Goal: Task Accomplishment & Management: Manage account settings

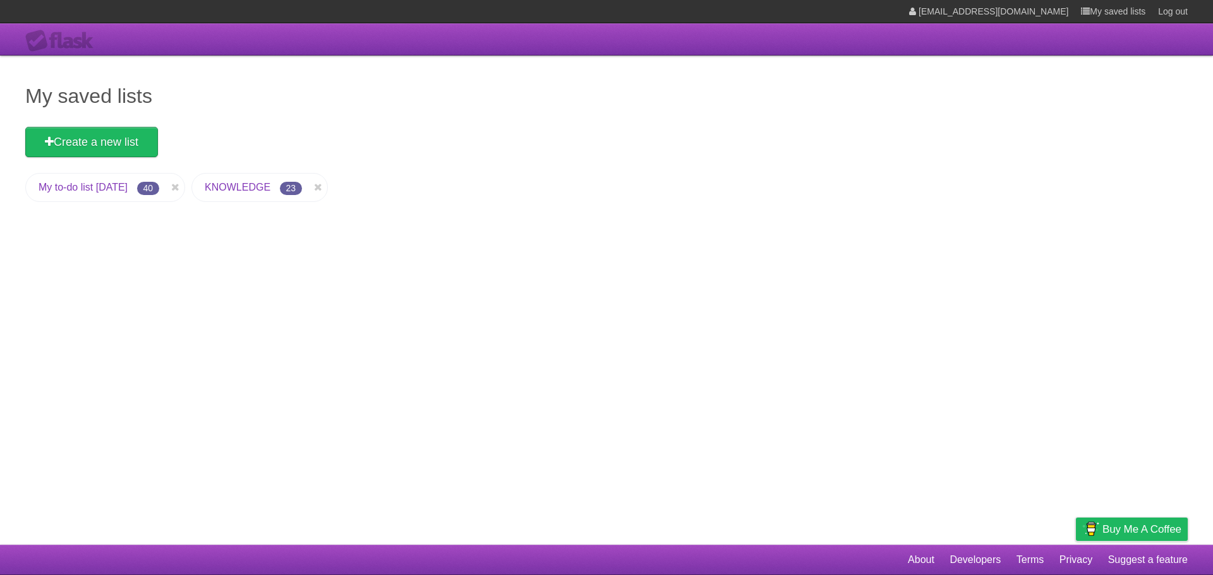
click at [102, 189] on link "My to-do list [DATE]" at bounding box center [83, 187] width 89 height 11
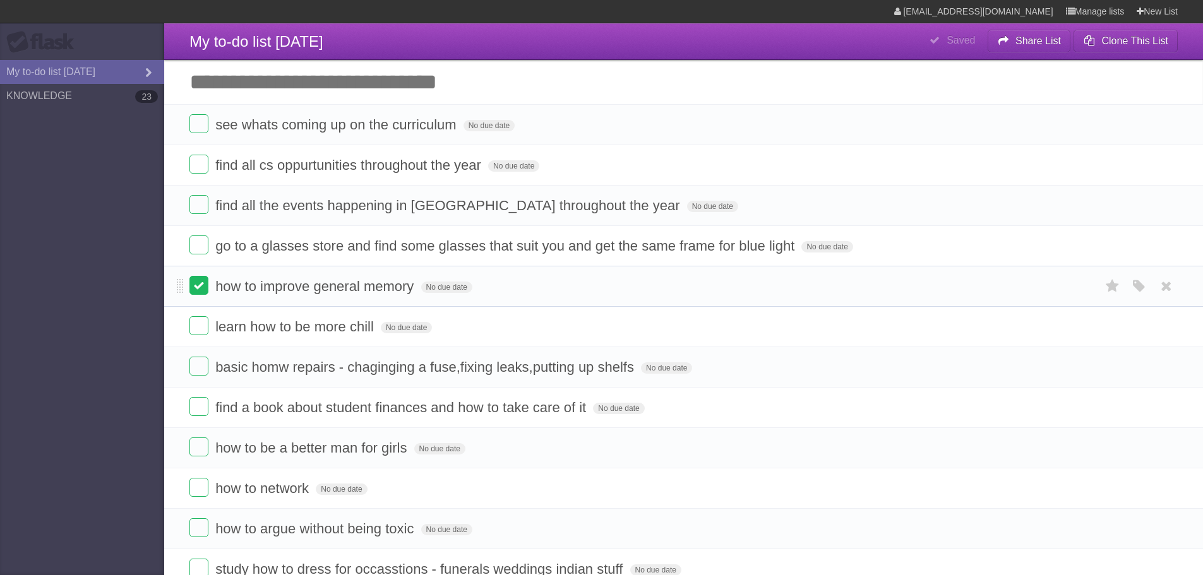
click at [194, 285] on label at bounding box center [198, 285] width 19 height 19
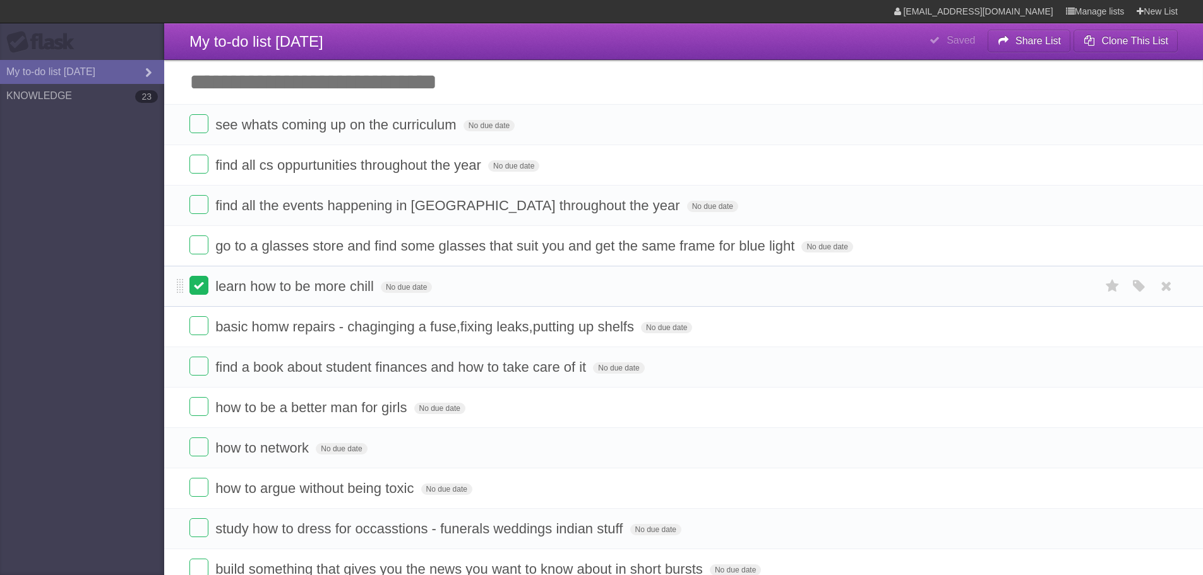
click at [198, 287] on label at bounding box center [198, 285] width 19 height 19
click at [201, 319] on label at bounding box center [198, 325] width 19 height 19
click at [196, 373] on label at bounding box center [198, 366] width 19 height 19
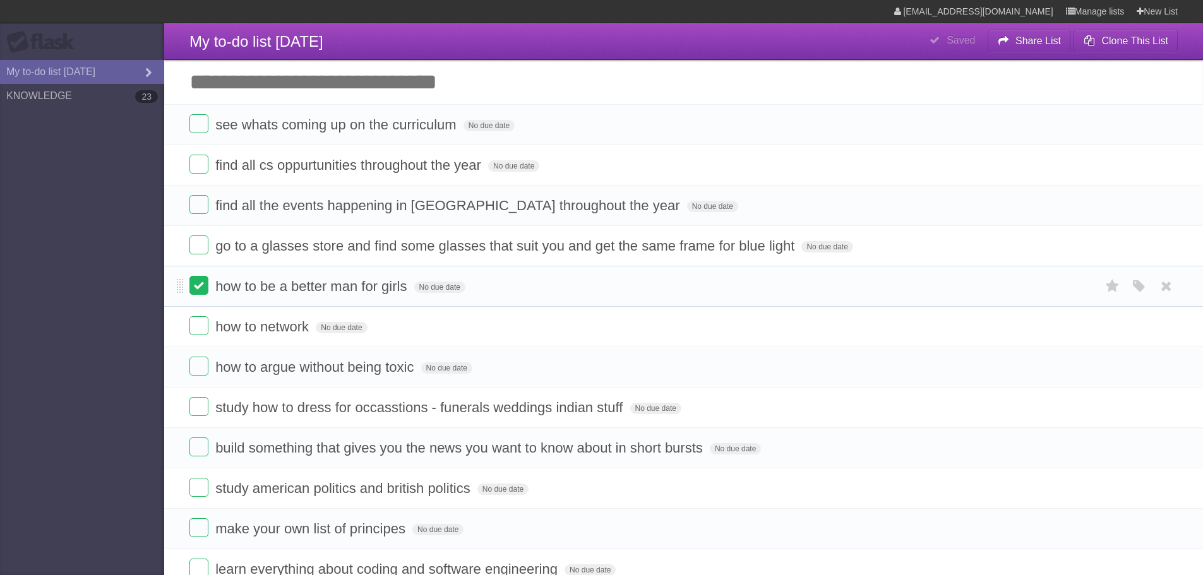
click at [198, 290] on label at bounding box center [198, 285] width 19 height 19
click at [196, 328] on label at bounding box center [198, 325] width 19 height 19
click at [196, 363] on label at bounding box center [198, 366] width 19 height 19
click at [201, 407] on label at bounding box center [198, 406] width 19 height 19
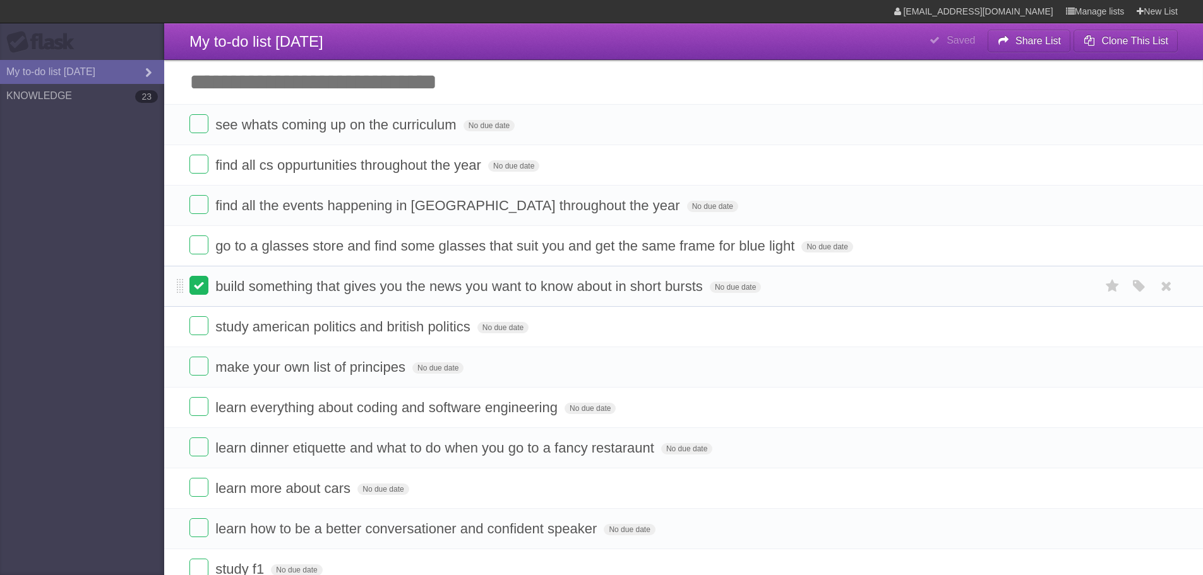
click at [200, 285] on label at bounding box center [198, 285] width 19 height 19
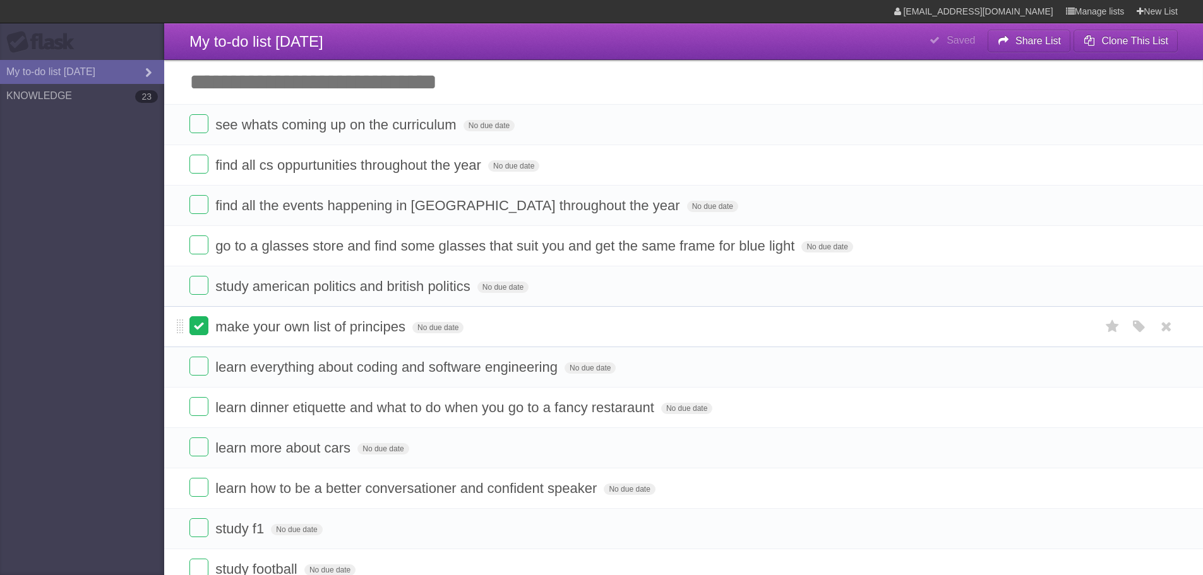
click at [203, 330] on label at bounding box center [198, 325] width 19 height 19
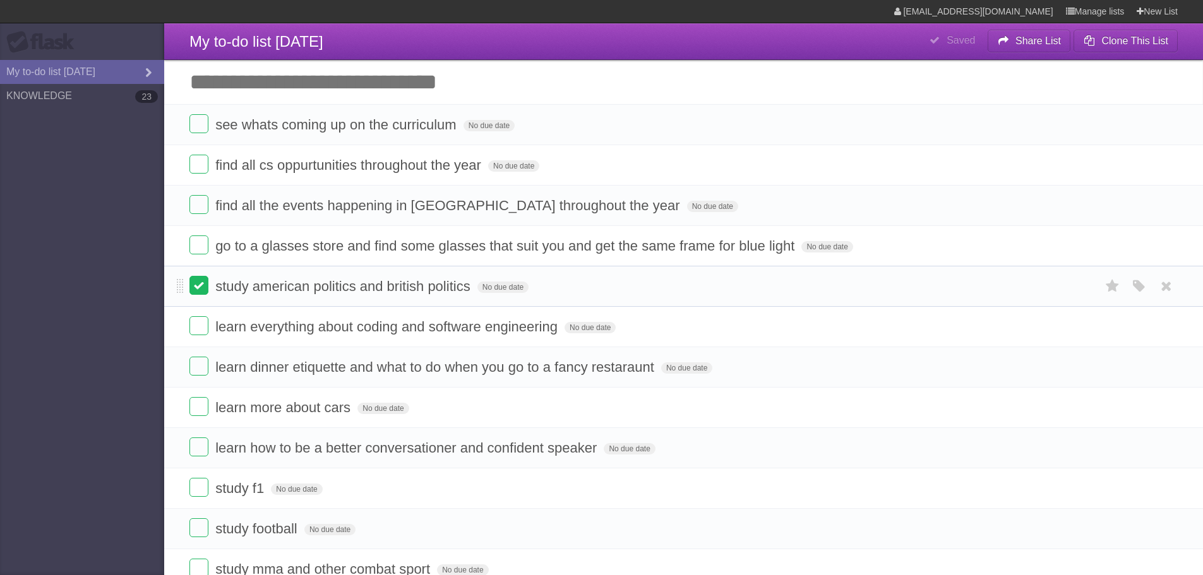
click at [193, 280] on label at bounding box center [198, 285] width 19 height 19
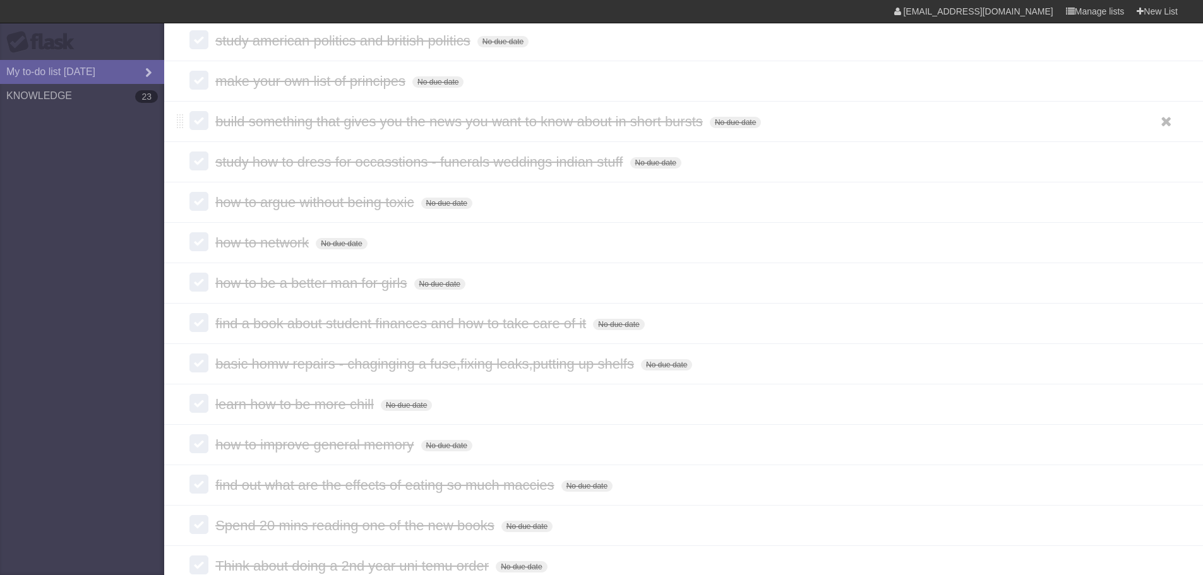
scroll to position [1247, 0]
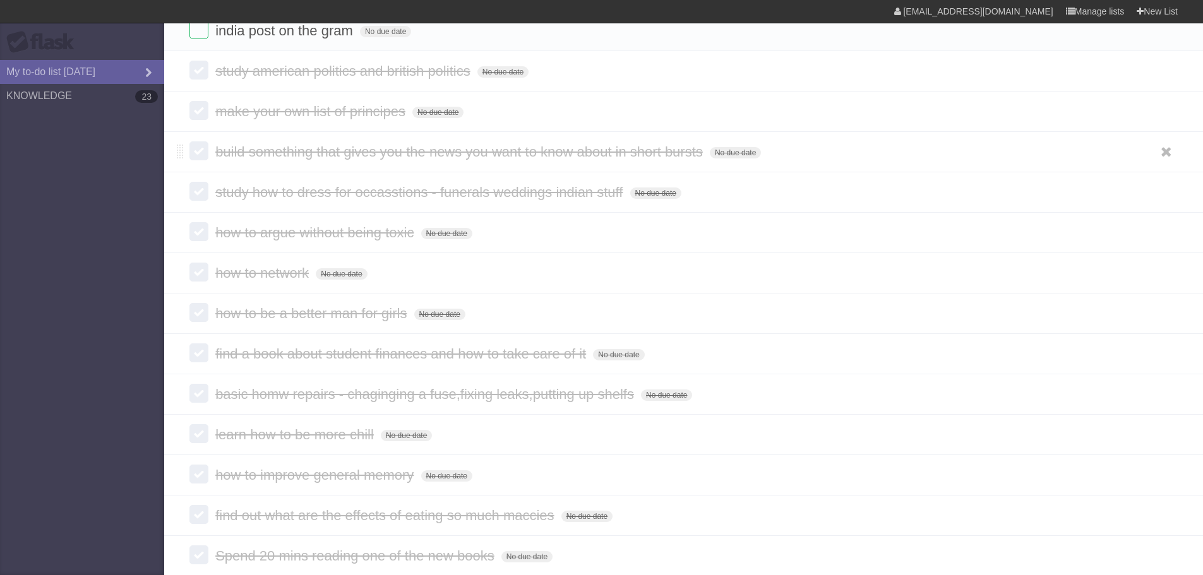
click at [202, 154] on label at bounding box center [198, 150] width 19 height 19
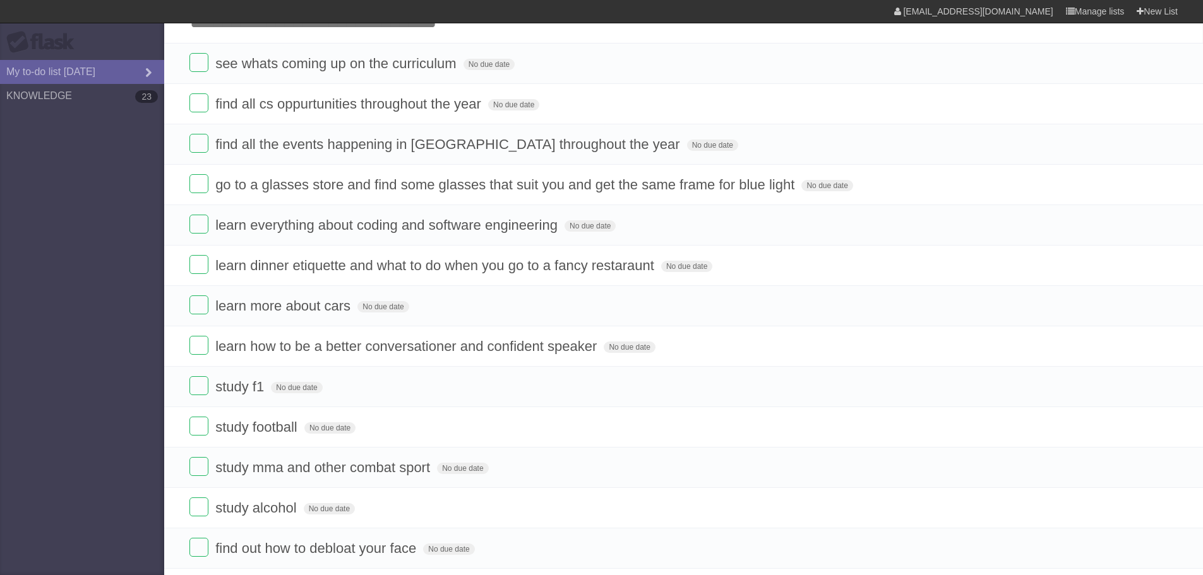
scroll to position [0, 0]
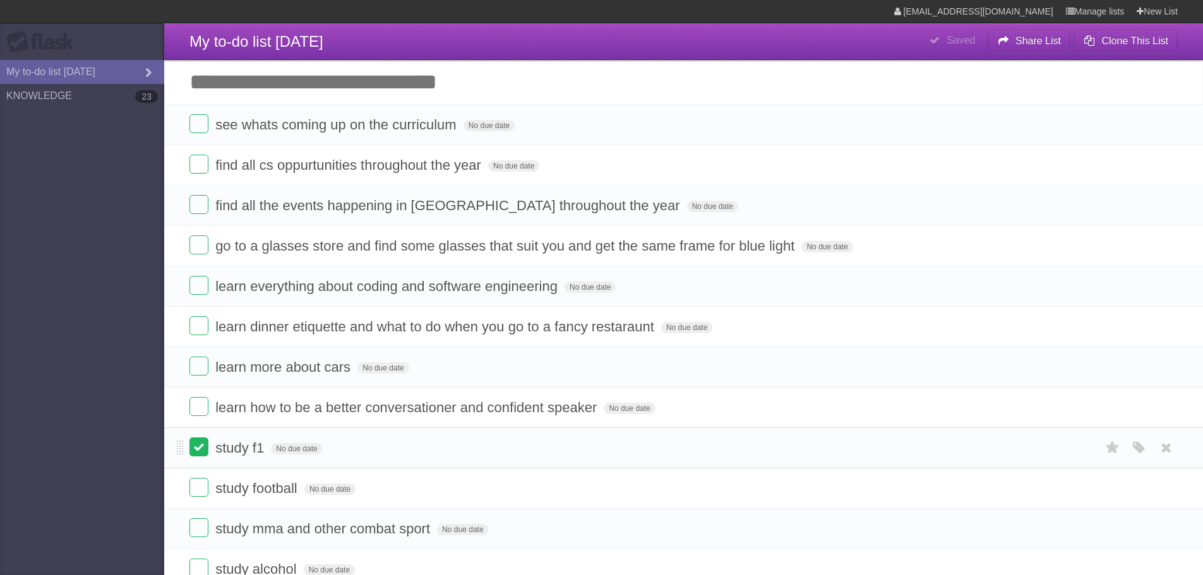
click at [191, 453] on label at bounding box center [198, 447] width 19 height 19
click at [203, 437] on li "study football No due date White Red Blue Green Purple Orange" at bounding box center [683, 448] width 1039 height 41
click at [195, 448] on label at bounding box center [198, 447] width 19 height 19
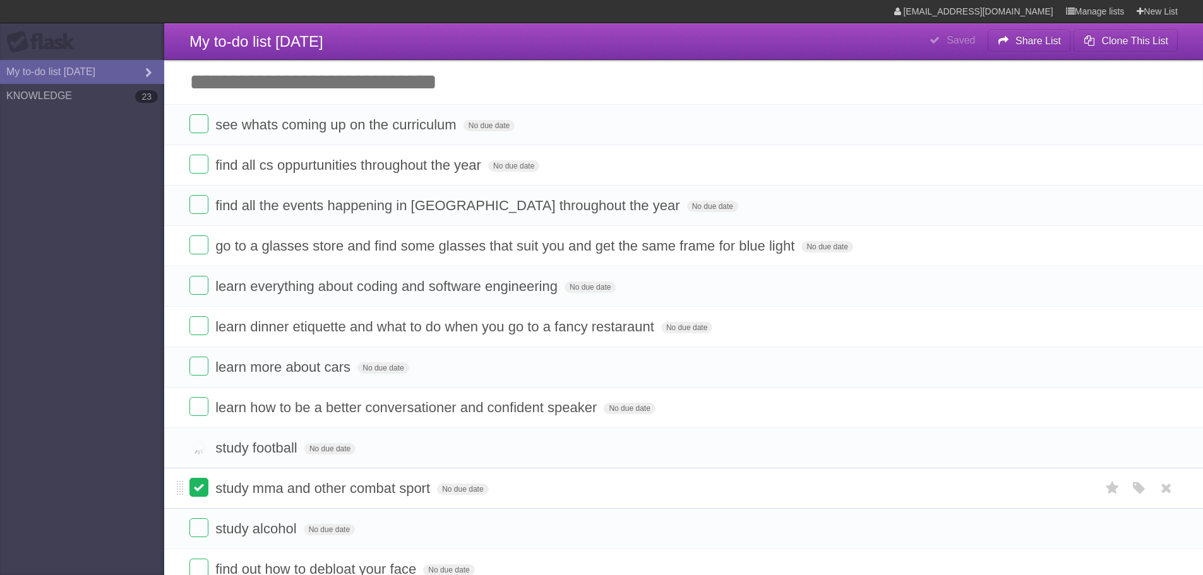
click at [200, 488] on label at bounding box center [198, 487] width 19 height 19
click at [200, 489] on label at bounding box center [198, 487] width 19 height 19
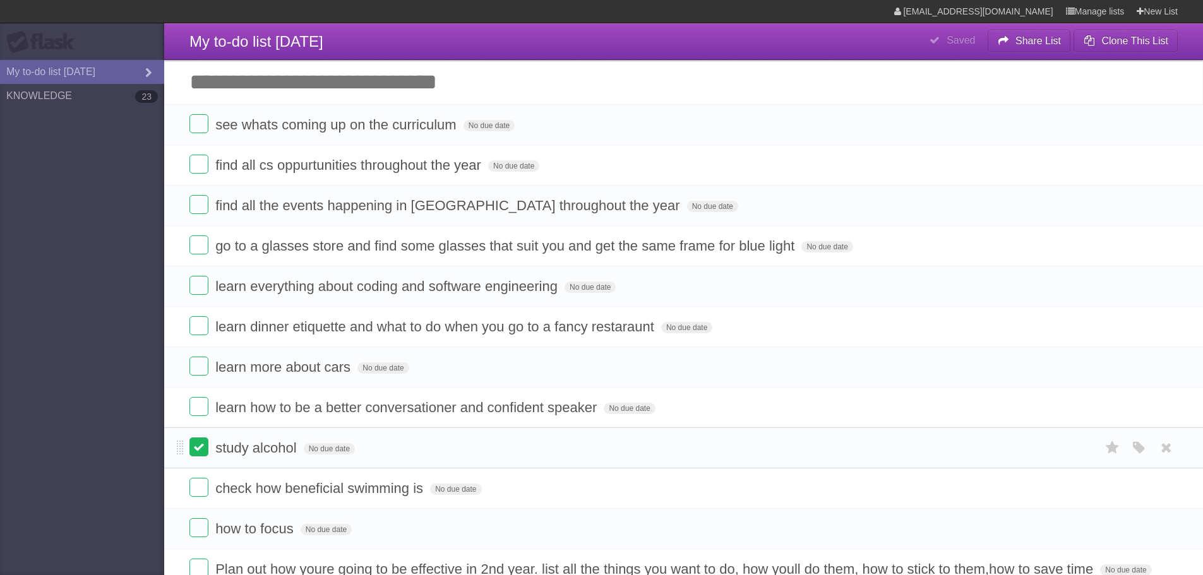
click at [200, 449] on label at bounding box center [198, 447] width 19 height 19
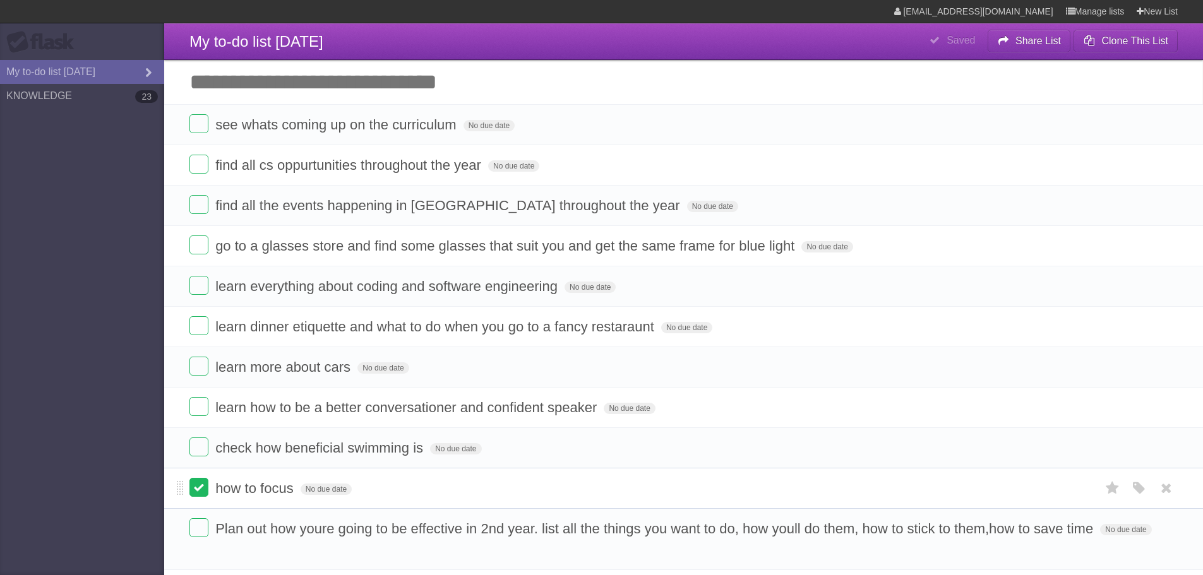
click at [200, 480] on label at bounding box center [198, 487] width 19 height 19
click at [200, 450] on label at bounding box center [198, 447] width 19 height 19
click at [198, 409] on label at bounding box center [198, 406] width 19 height 19
click at [200, 380] on li "learn more about cars No due date White Red Blue Green Purple Orange" at bounding box center [683, 367] width 1039 height 41
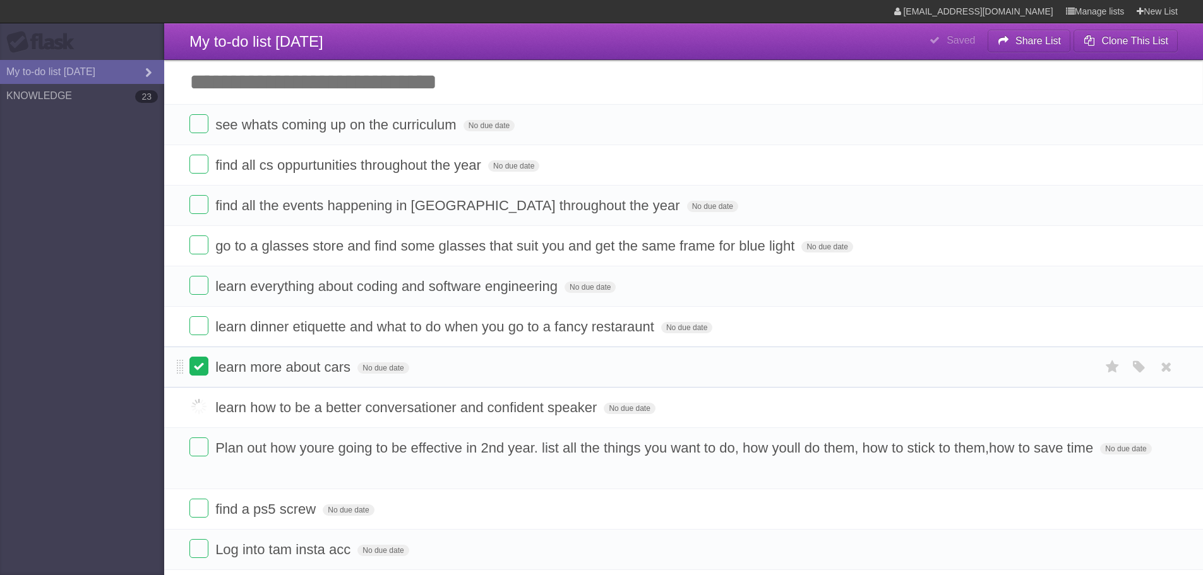
click at [199, 374] on label at bounding box center [198, 366] width 19 height 19
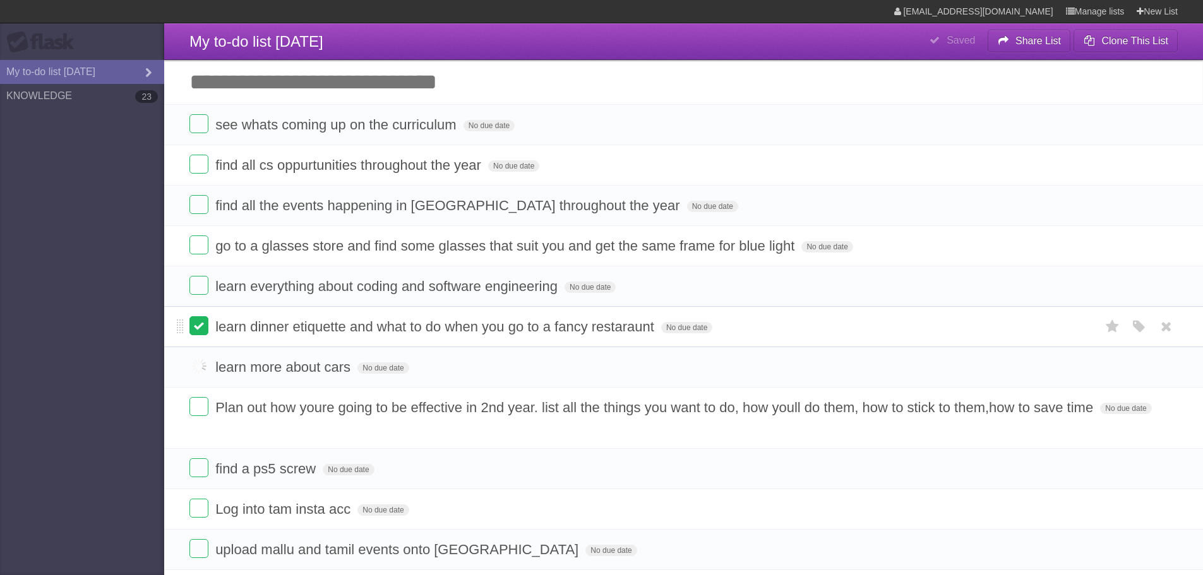
click at [195, 320] on label at bounding box center [198, 325] width 19 height 19
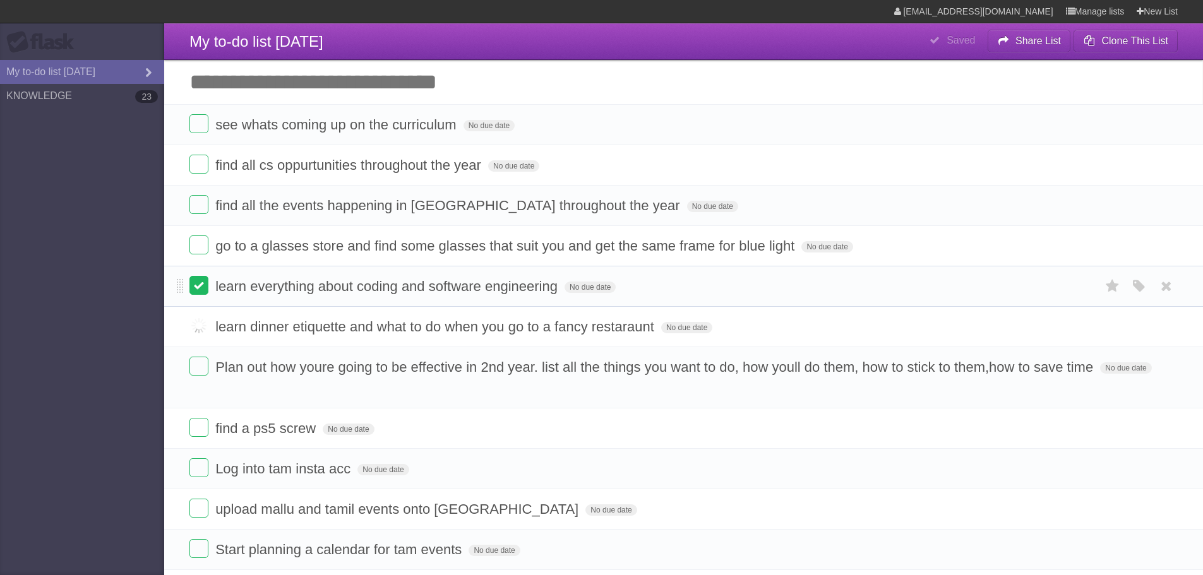
click at [197, 282] on label at bounding box center [198, 285] width 19 height 19
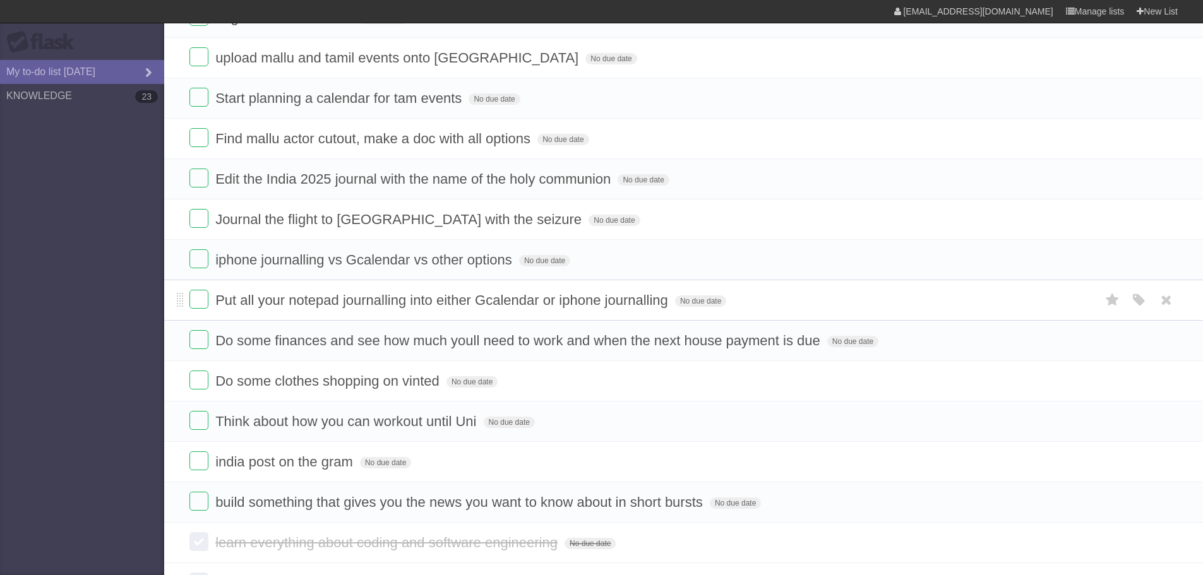
scroll to position [442, 0]
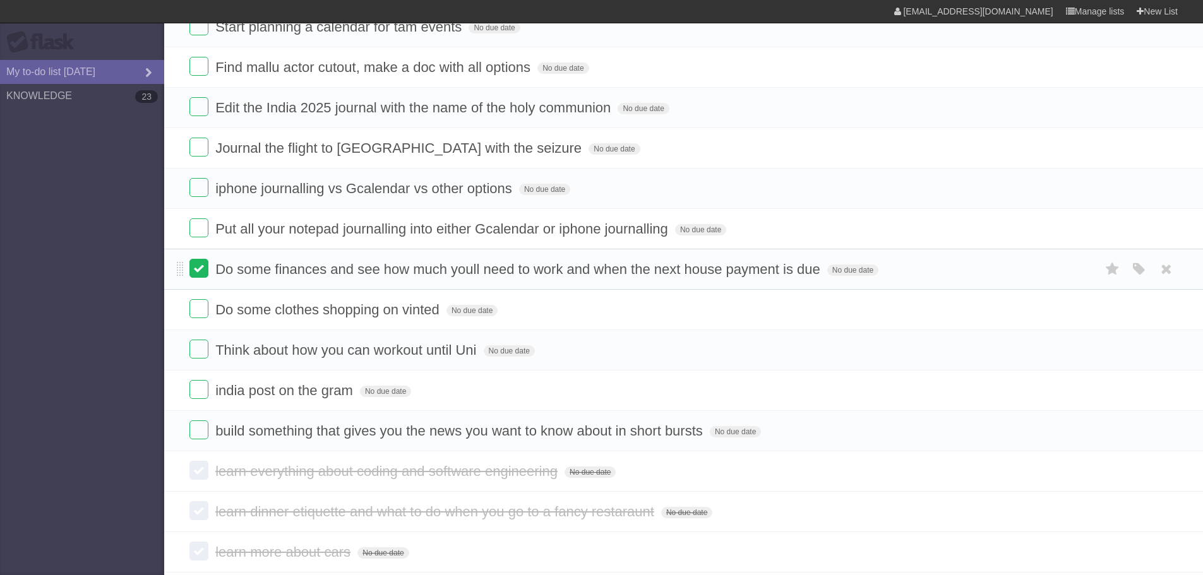
click at [207, 271] on label at bounding box center [198, 268] width 19 height 19
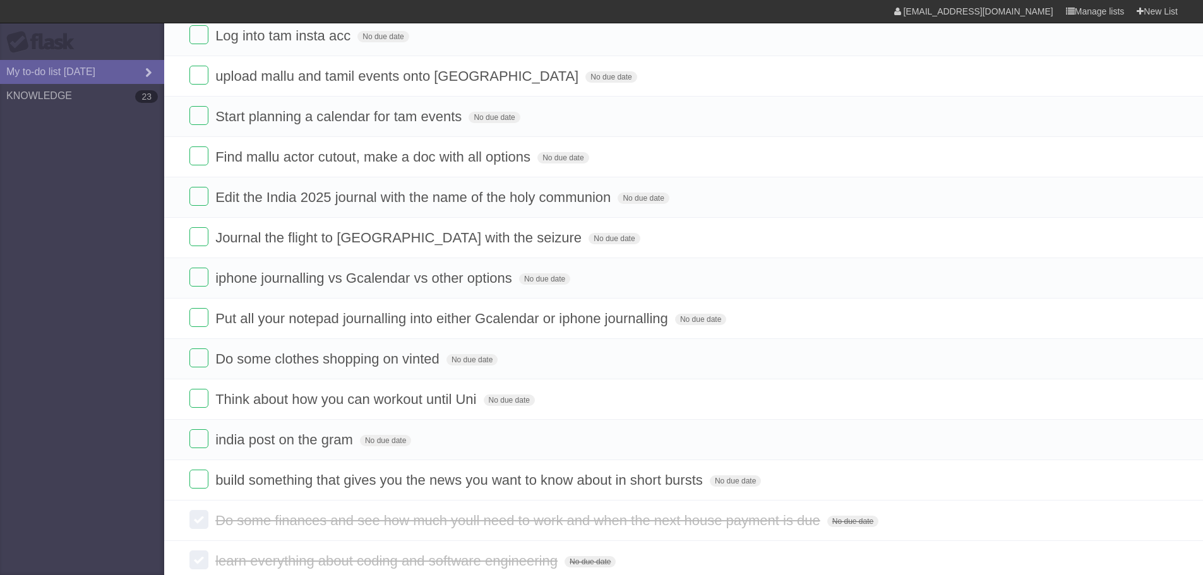
scroll to position [63, 0]
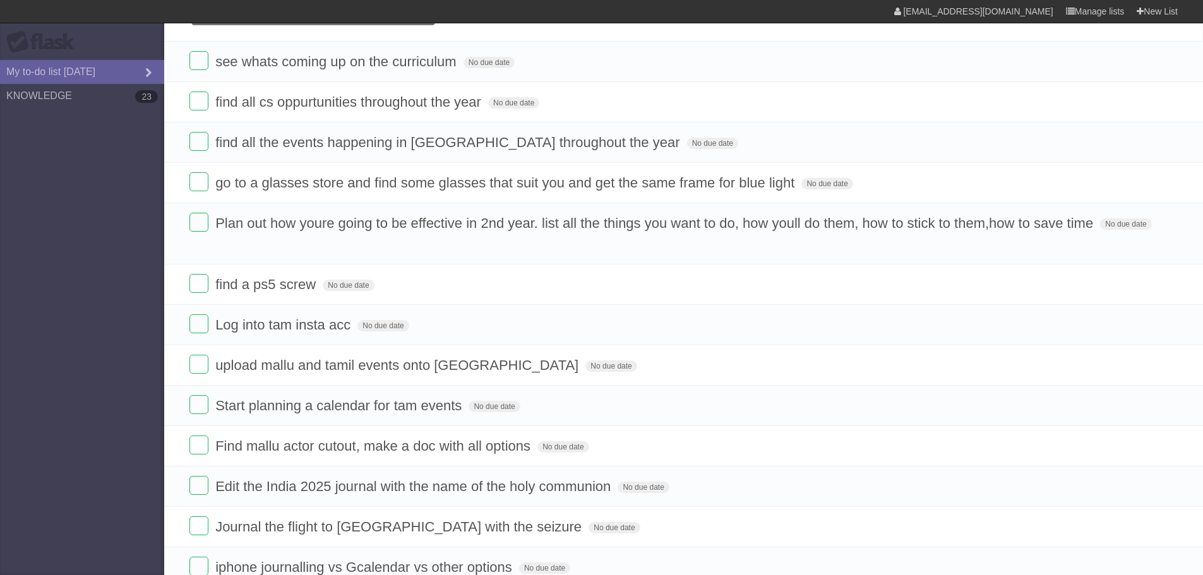
drag, startPoint x: 313, startPoint y: 327, endPoint x: 140, endPoint y: 326, distance: 173.0
click at [140, 326] on aside "Flask My to-do list [DATE] KNOWLEDGE 23" at bounding box center [82, 287] width 164 height 575
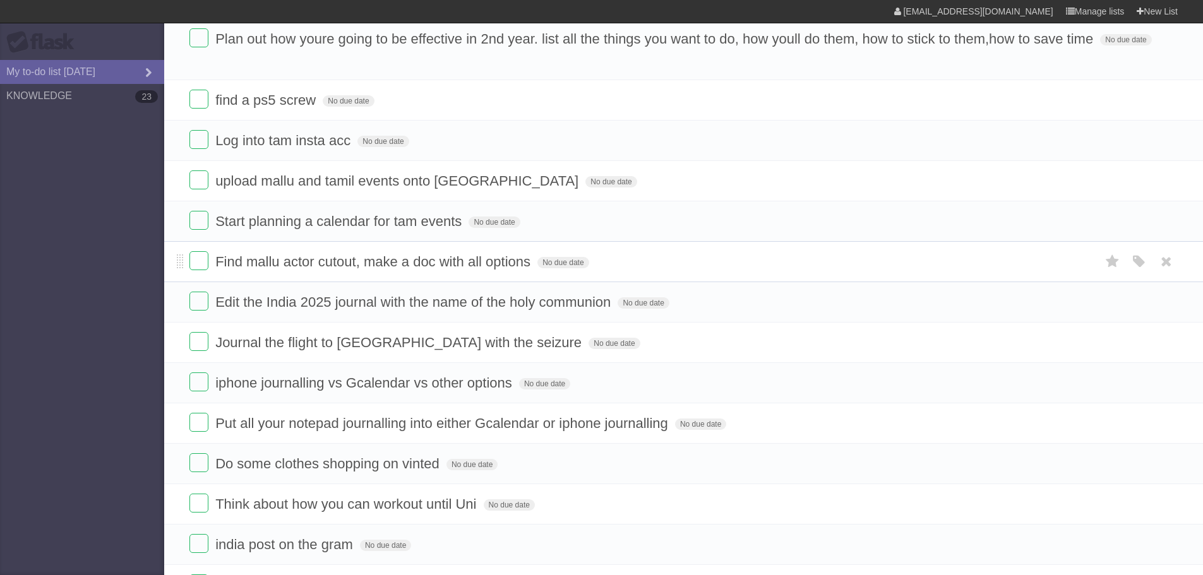
scroll to position [253, 0]
